Goal: Information Seeking & Learning: Check status

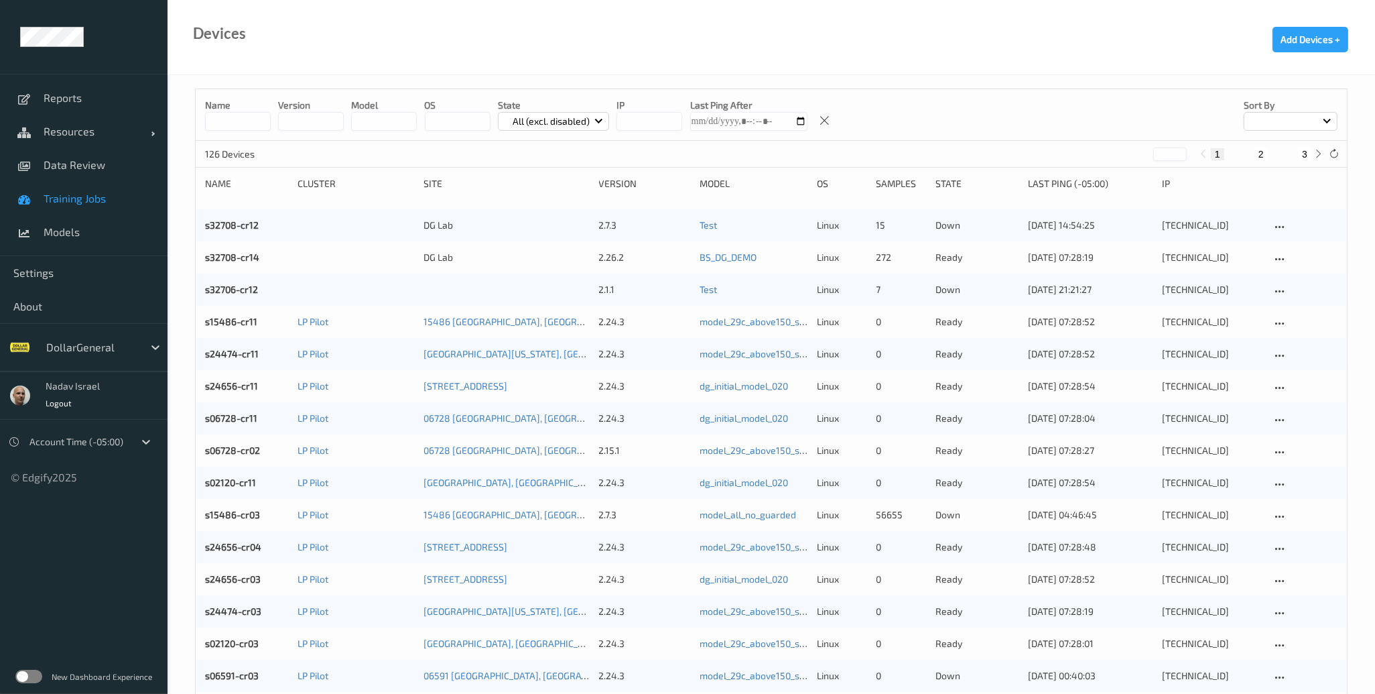
click at [88, 193] on span "Training Jobs" at bounding box center [99, 198] width 111 height 13
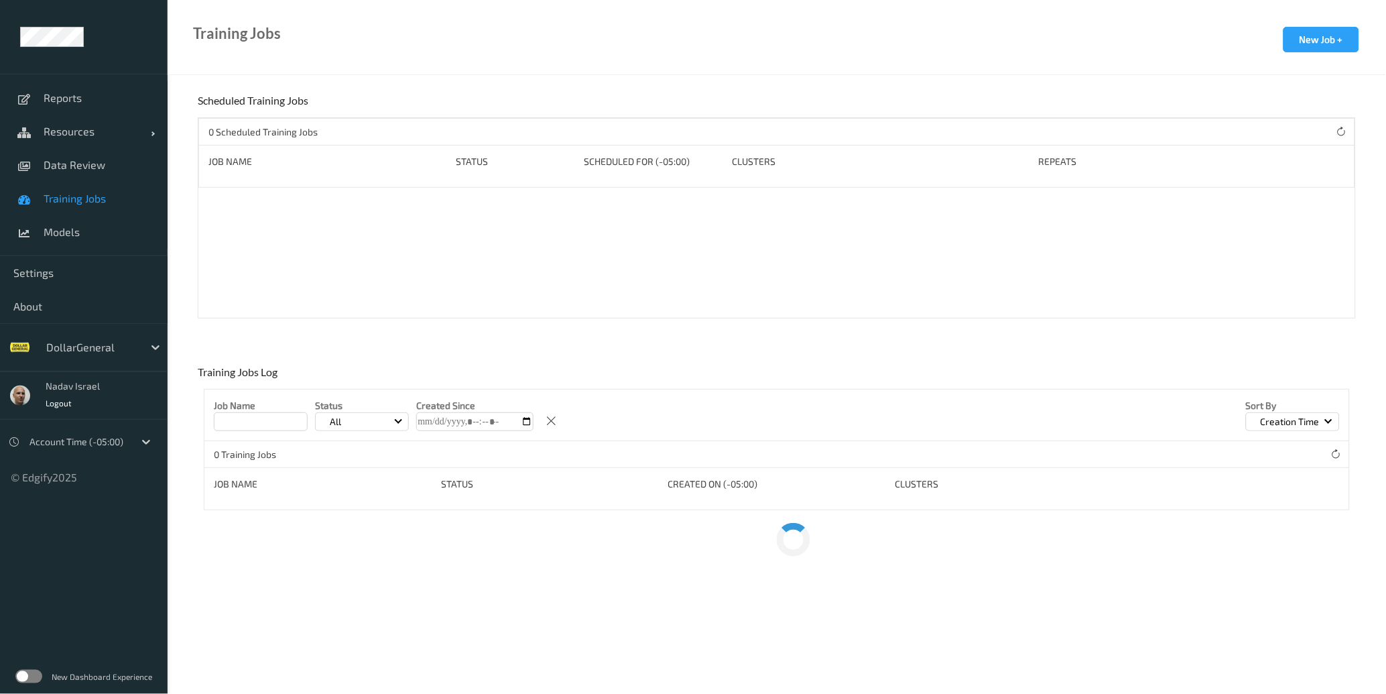
click at [41, 678] on label at bounding box center [28, 676] width 27 height 13
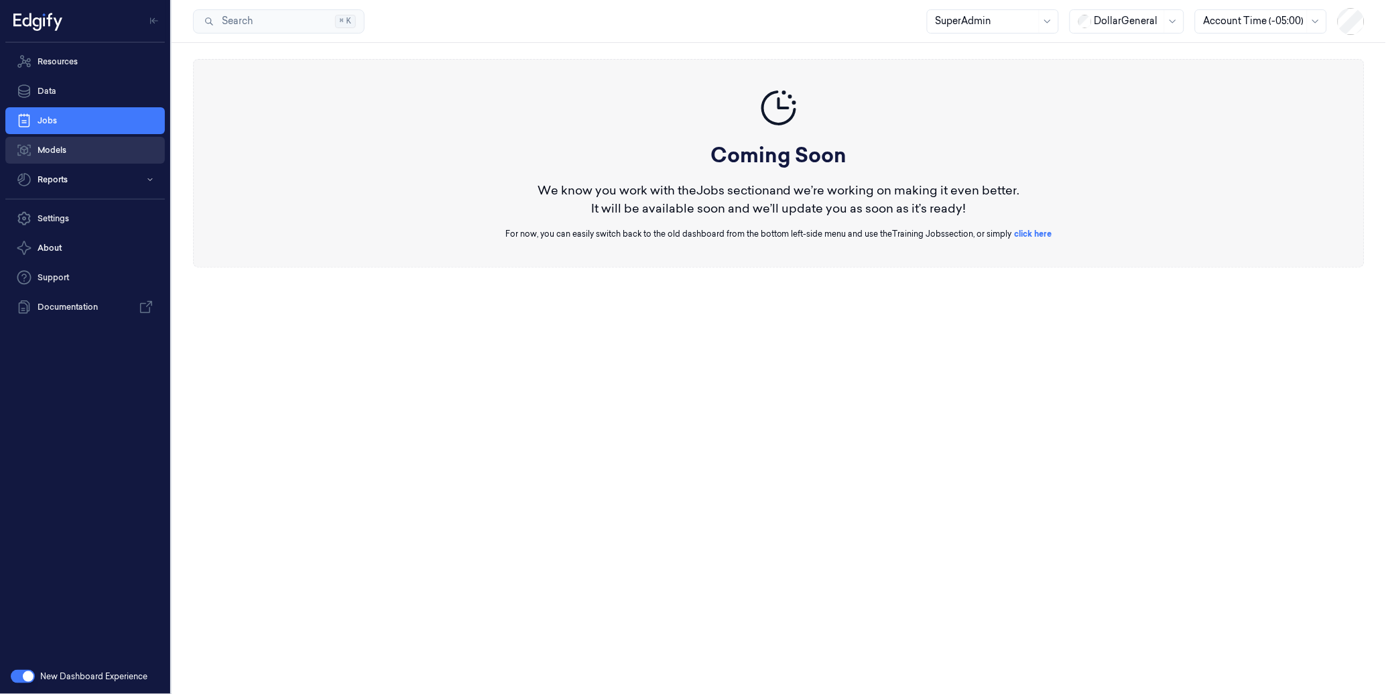
click at [56, 150] on link "Models" at bounding box center [85, 150] width 160 height 27
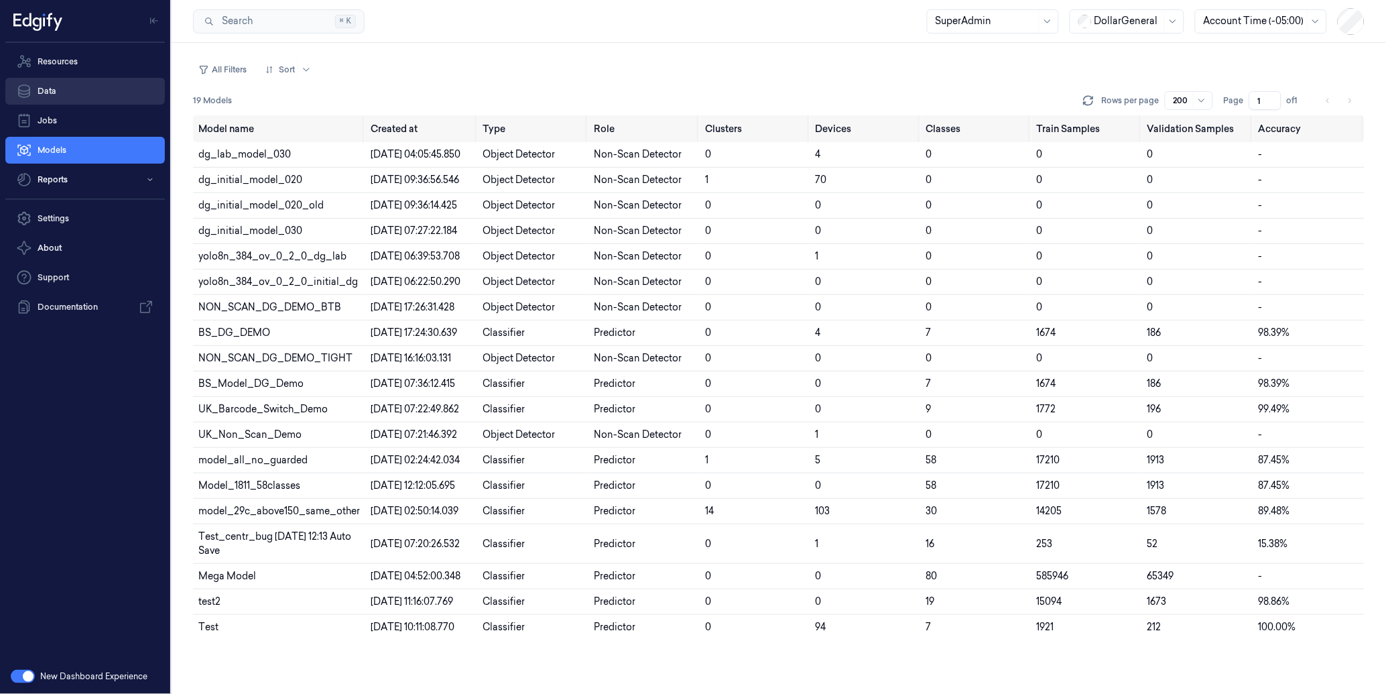
click at [68, 86] on link "Data" at bounding box center [85, 91] width 160 height 27
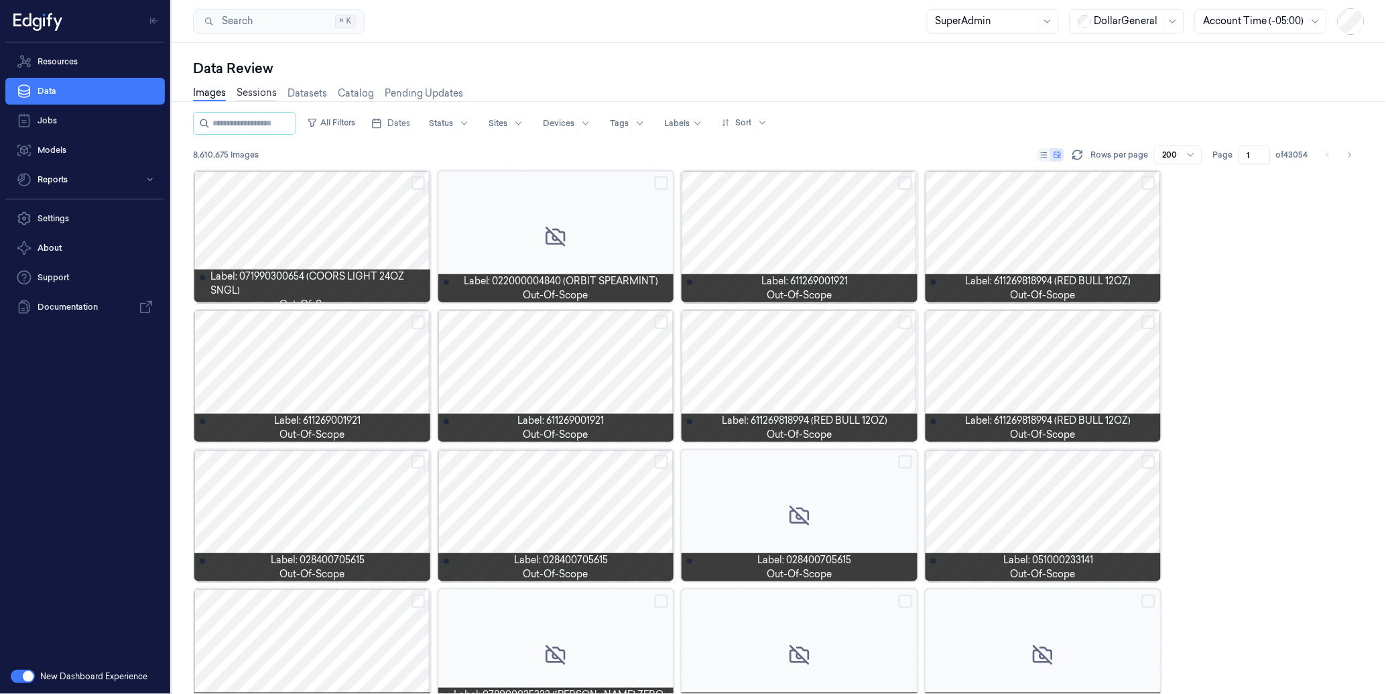
click at [257, 88] on link "Sessions" at bounding box center [257, 93] width 40 height 15
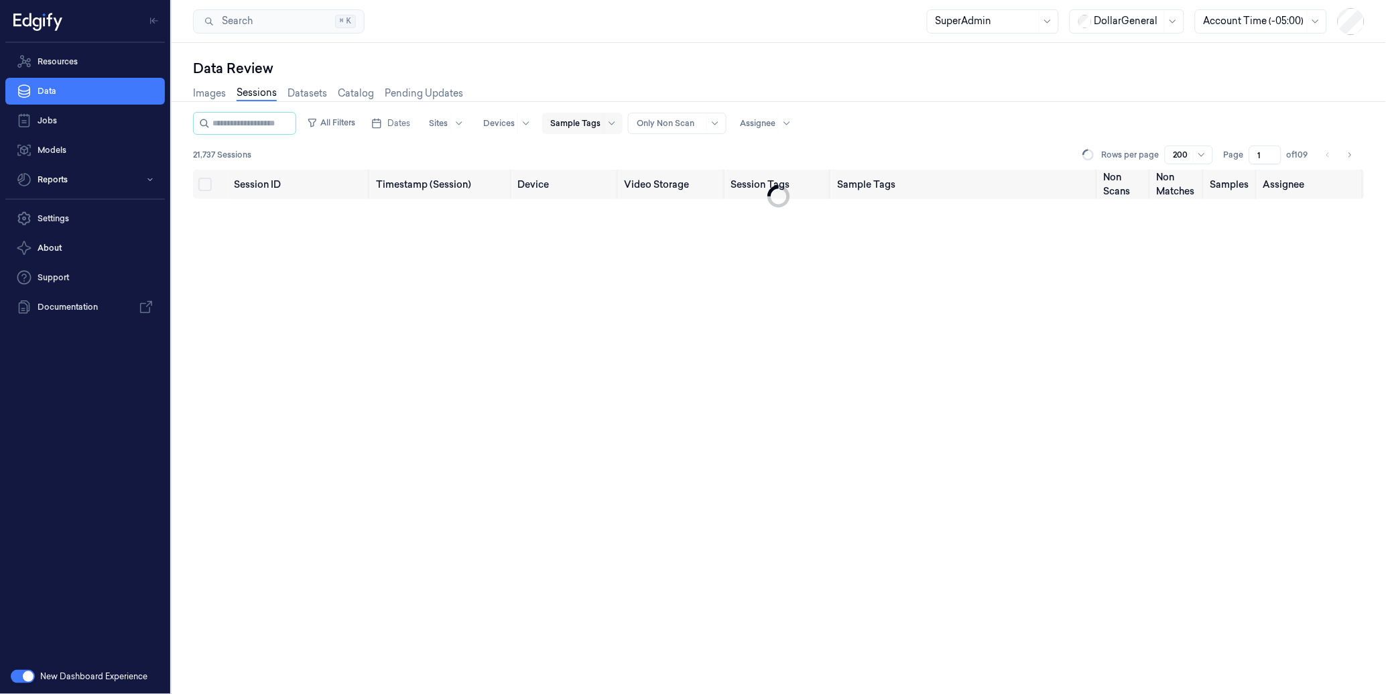
click at [601, 123] on div at bounding box center [575, 123] width 50 height 12
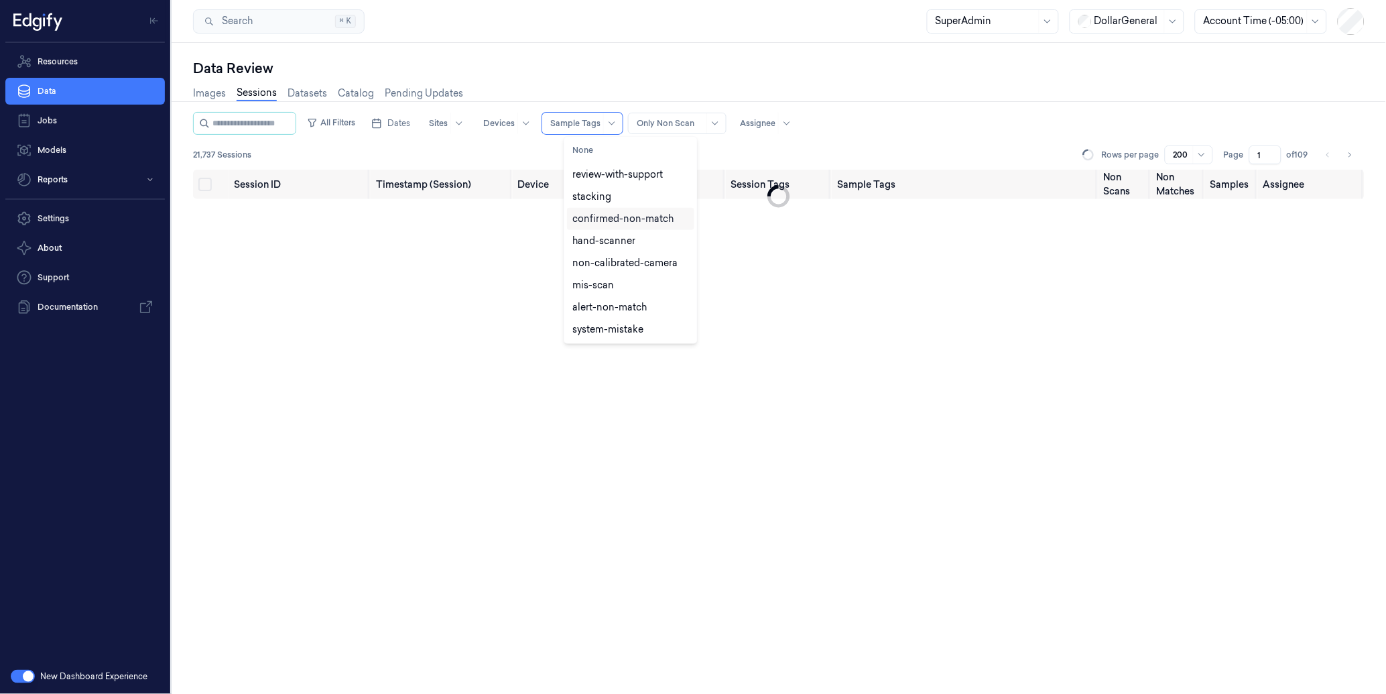
click at [641, 222] on div "confirmed-non-match" at bounding box center [622, 219] width 101 height 14
click at [354, 119] on button "All Filters" at bounding box center [331, 122] width 59 height 21
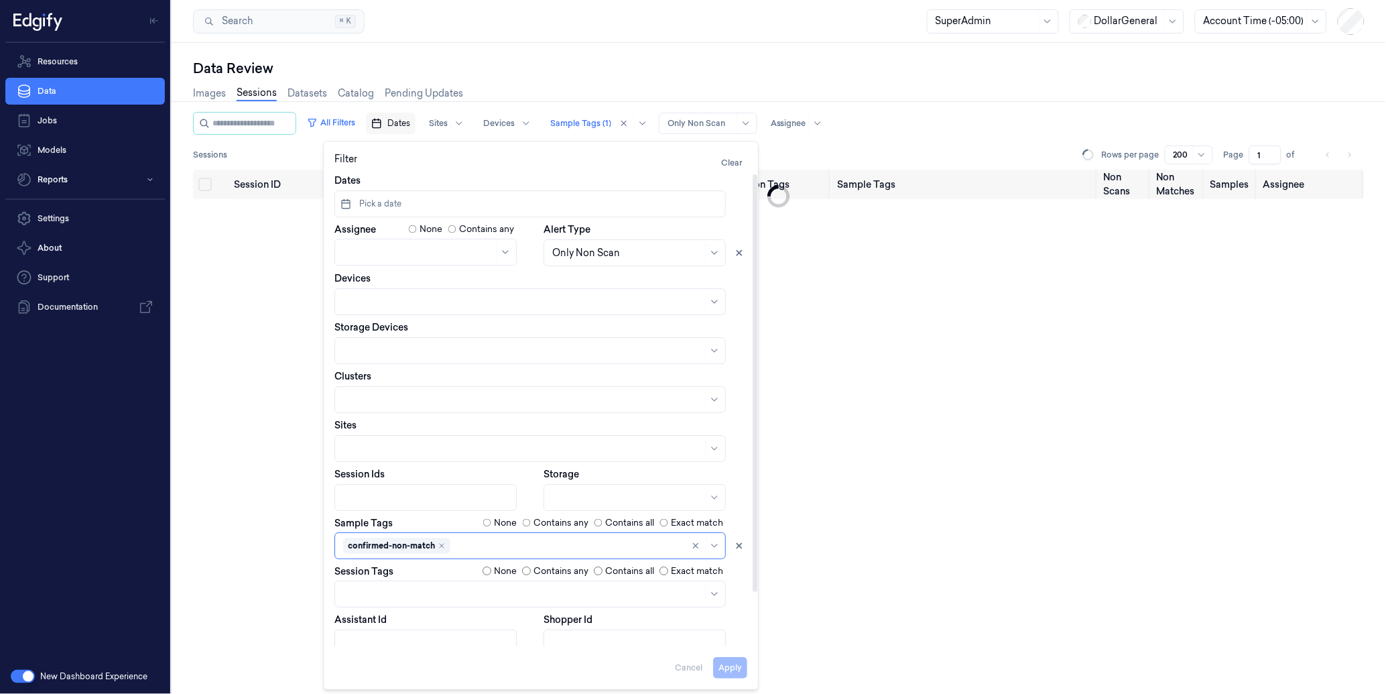
click at [410, 122] on span "Dates" at bounding box center [398, 123] width 23 height 12
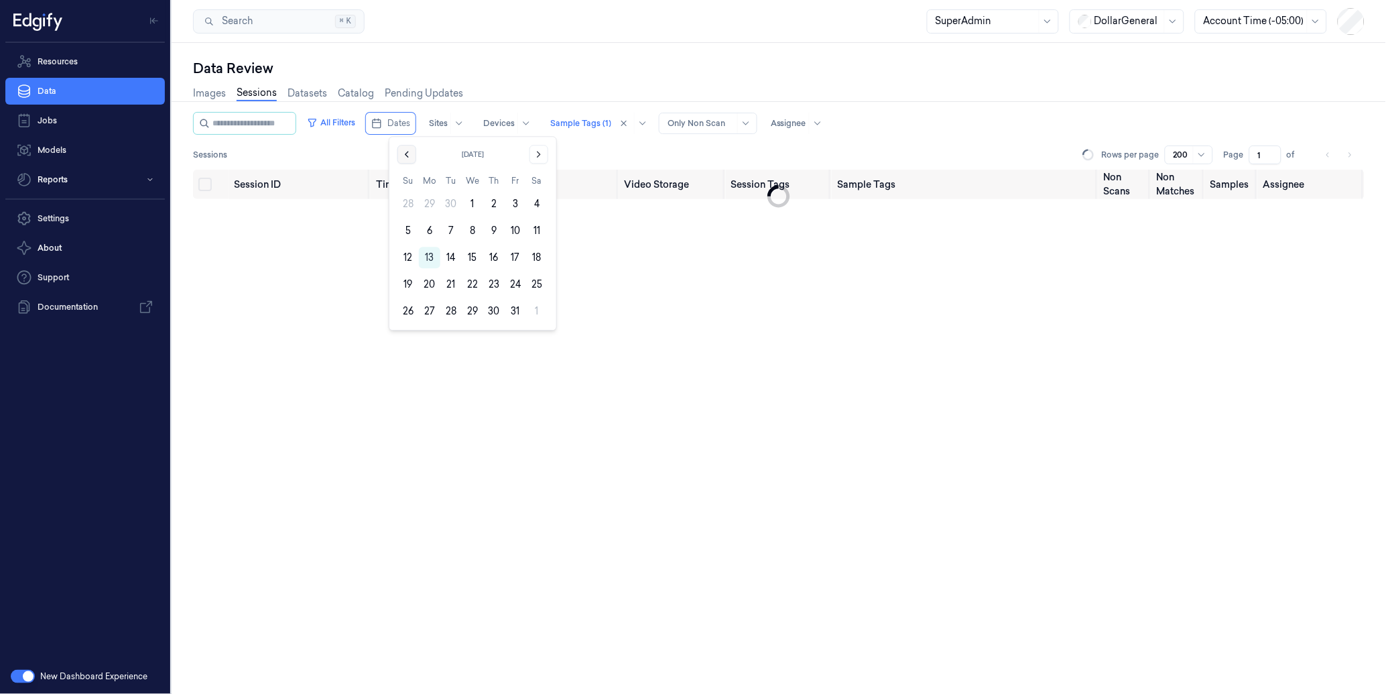
click at [404, 149] on icon "Go to the Previous Month" at bounding box center [406, 154] width 11 height 11
click at [412, 280] on button "21" at bounding box center [407, 283] width 21 height 21
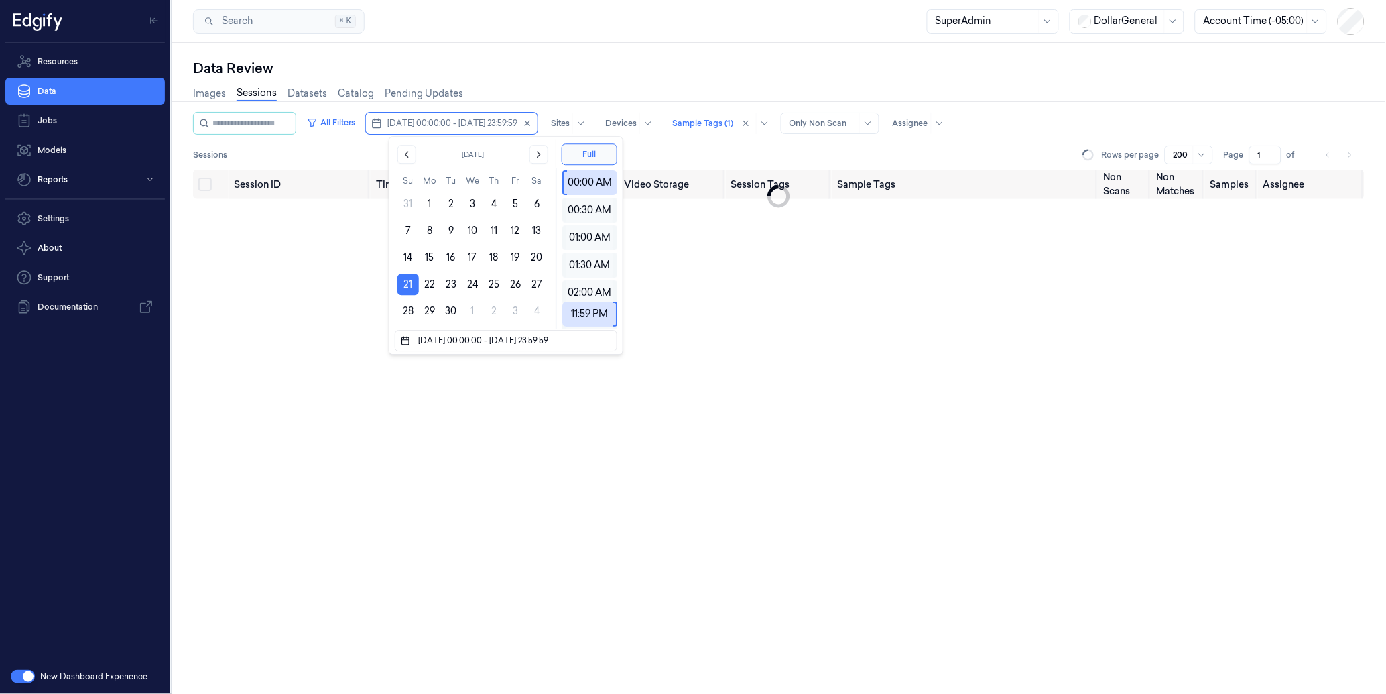
click at [424, 271] on tbody "31 1 2 3 4 5 6 7 8 9 10 11 12 13 14 15 16 17 18 19 20 21 22 23 24 25 26 27 28 2…" at bounding box center [472, 255] width 150 height 134
click at [424, 279] on button "22" at bounding box center [429, 283] width 21 height 21
click at [408, 311] on button "28" at bounding box center [407, 310] width 21 height 21
type input "22/09/2025 00:00:00 - 28/09/2025 23:59:59"
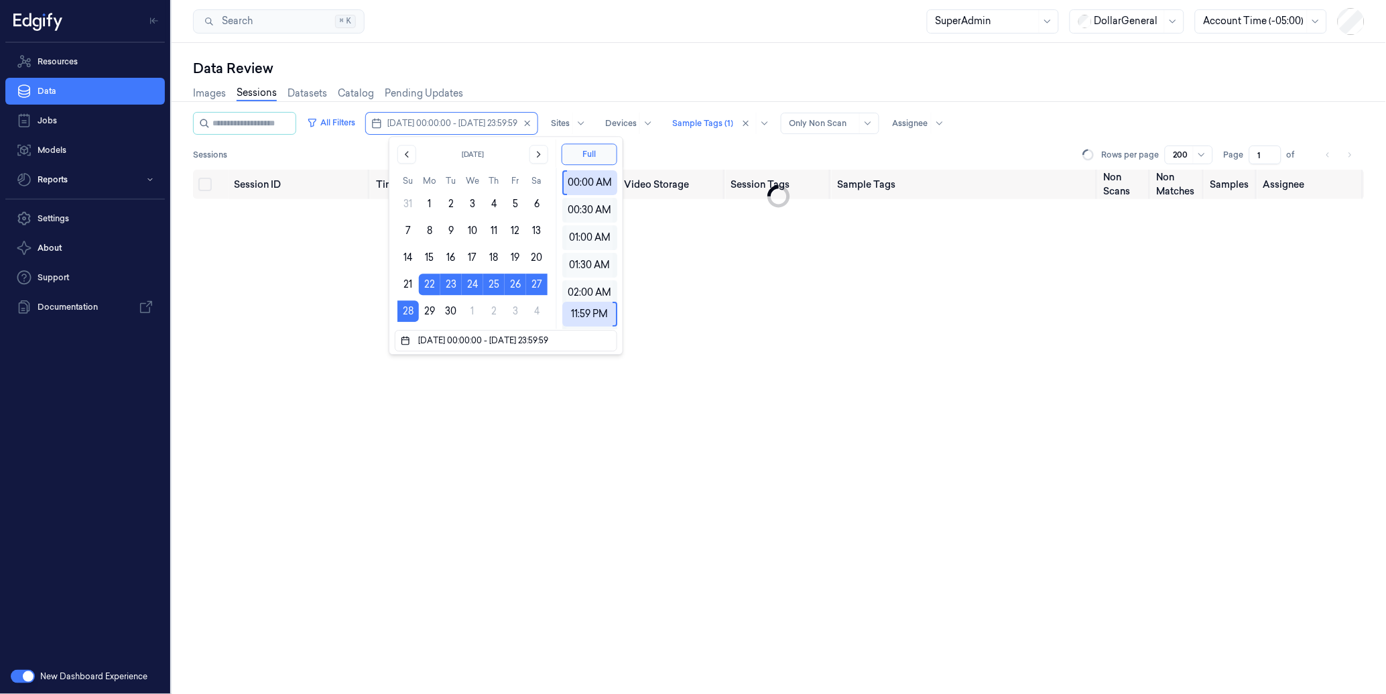
click at [645, 74] on div "Data Review" at bounding box center [779, 68] width 1172 height 19
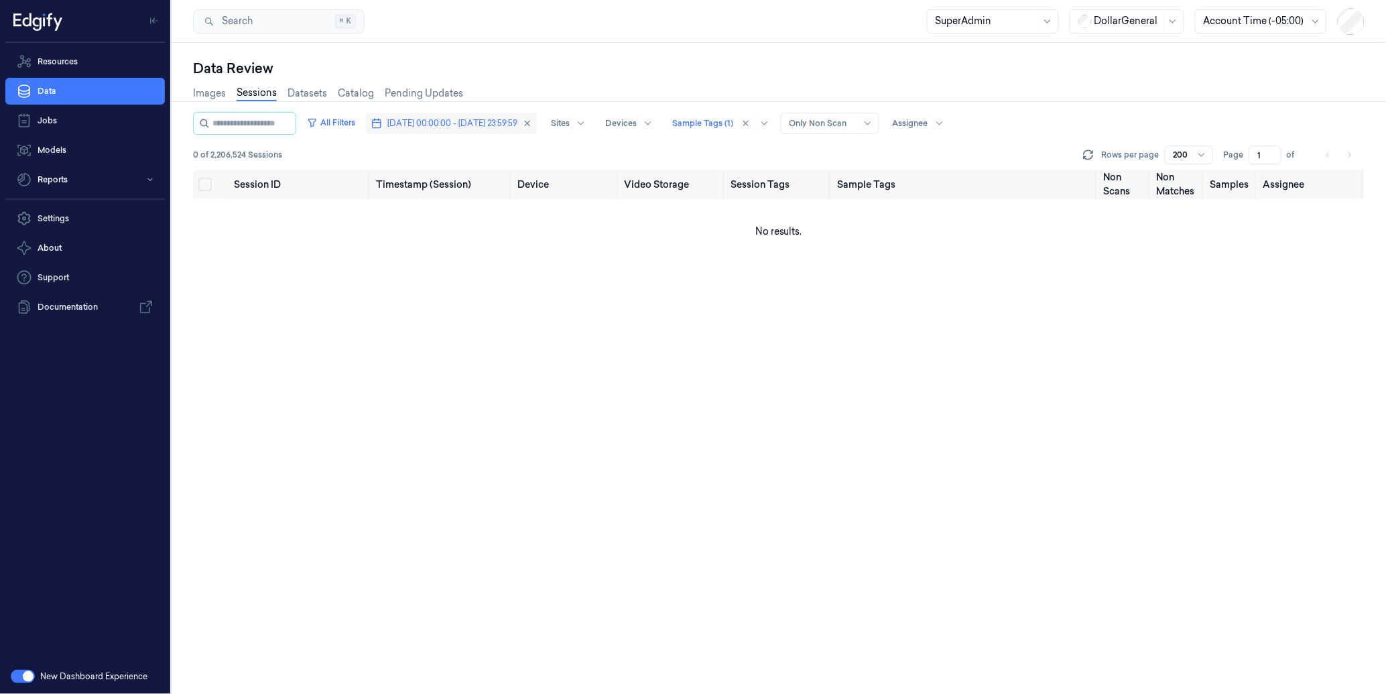
click at [517, 118] on span "22/09/2025 00:00:00 - 28/09/2025 23:59:59" at bounding box center [452, 123] width 130 height 12
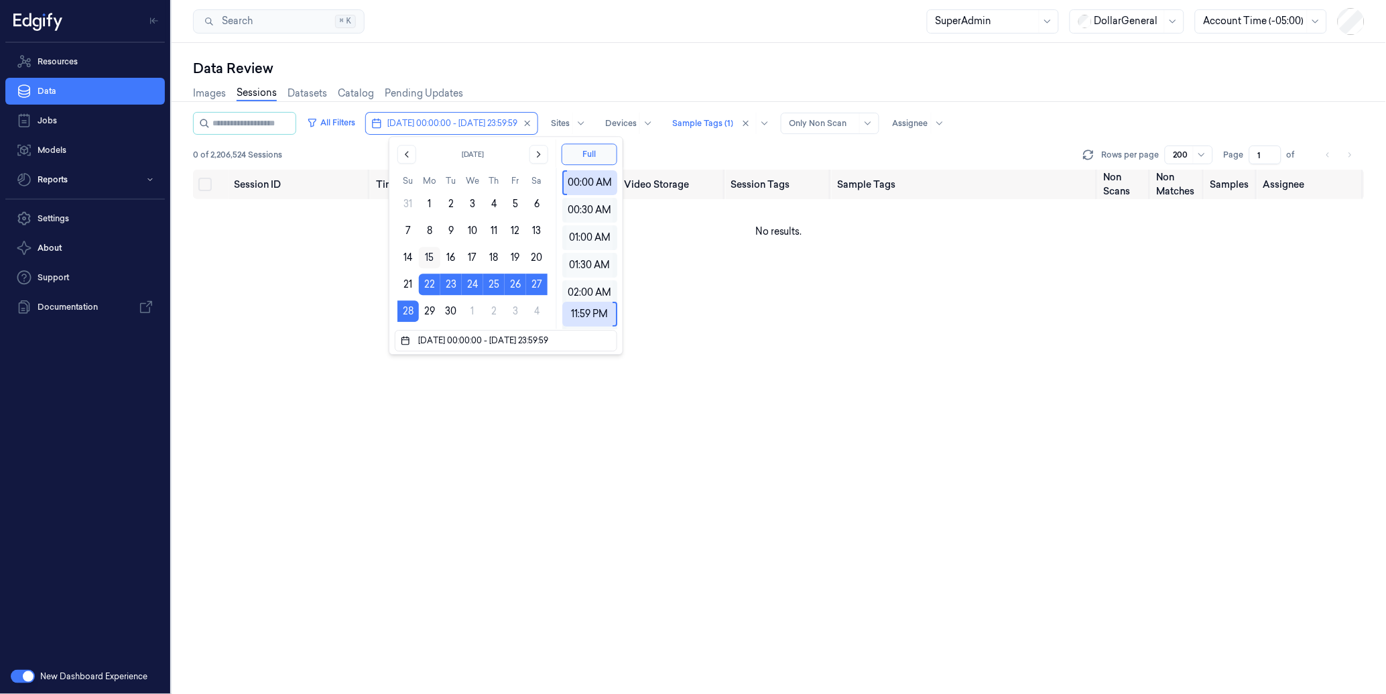
click at [429, 253] on button "15" at bounding box center [429, 257] width 21 height 21
click at [404, 279] on button "21" at bounding box center [407, 283] width 21 height 21
type input "15/09/2025 00:00:00 - 21/09/2025 23:59:59"
click at [721, 5] on div "Search Search... ⌘ K SuperAdmin DollarGeneral Account Time (-05:00)" at bounding box center [779, 21] width 1215 height 43
